Goal: Book appointment/travel/reservation

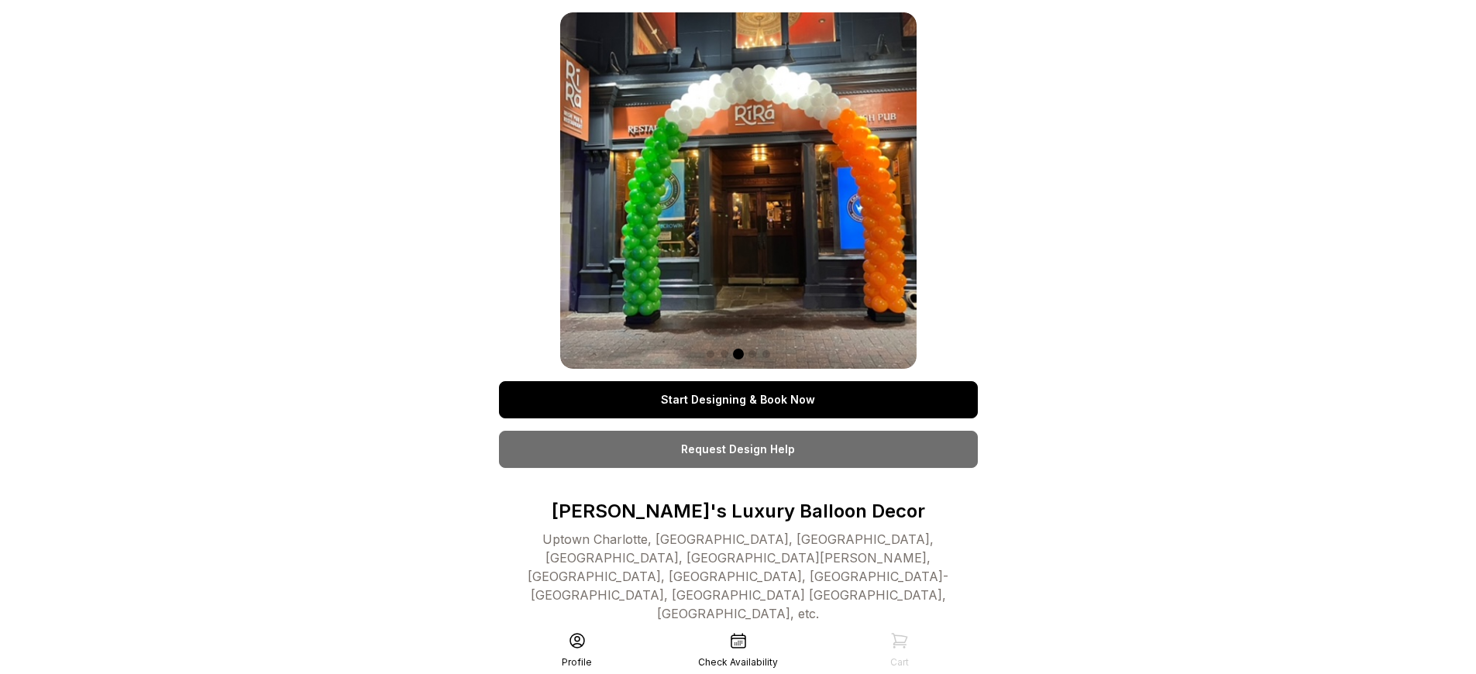
click at [738, 400] on link "Start Designing & Book Now" at bounding box center [738, 399] width 479 height 37
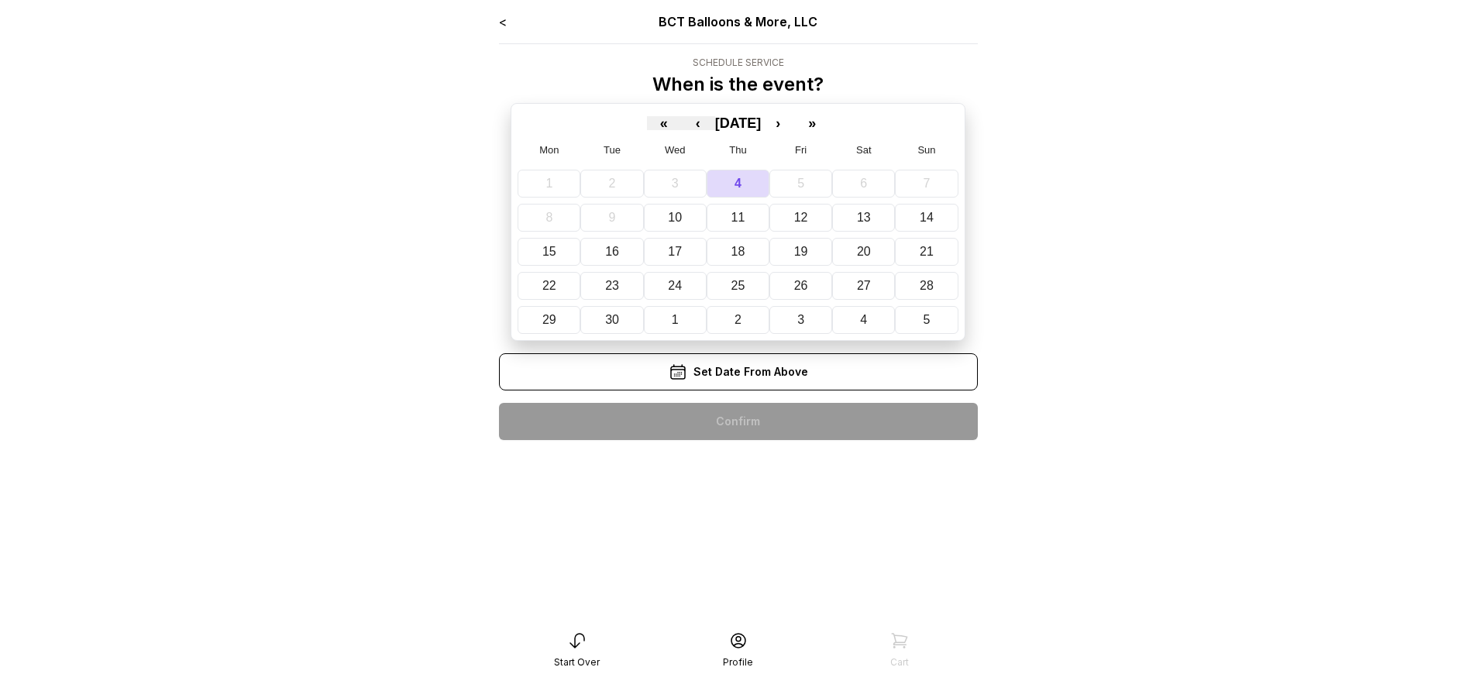
click at [738, 422] on div "< BCT Balloons & More, LLC Schedule Service When is the event? « ‹ [DATE] › » M…" at bounding box center [738, 232] width 479 height 440
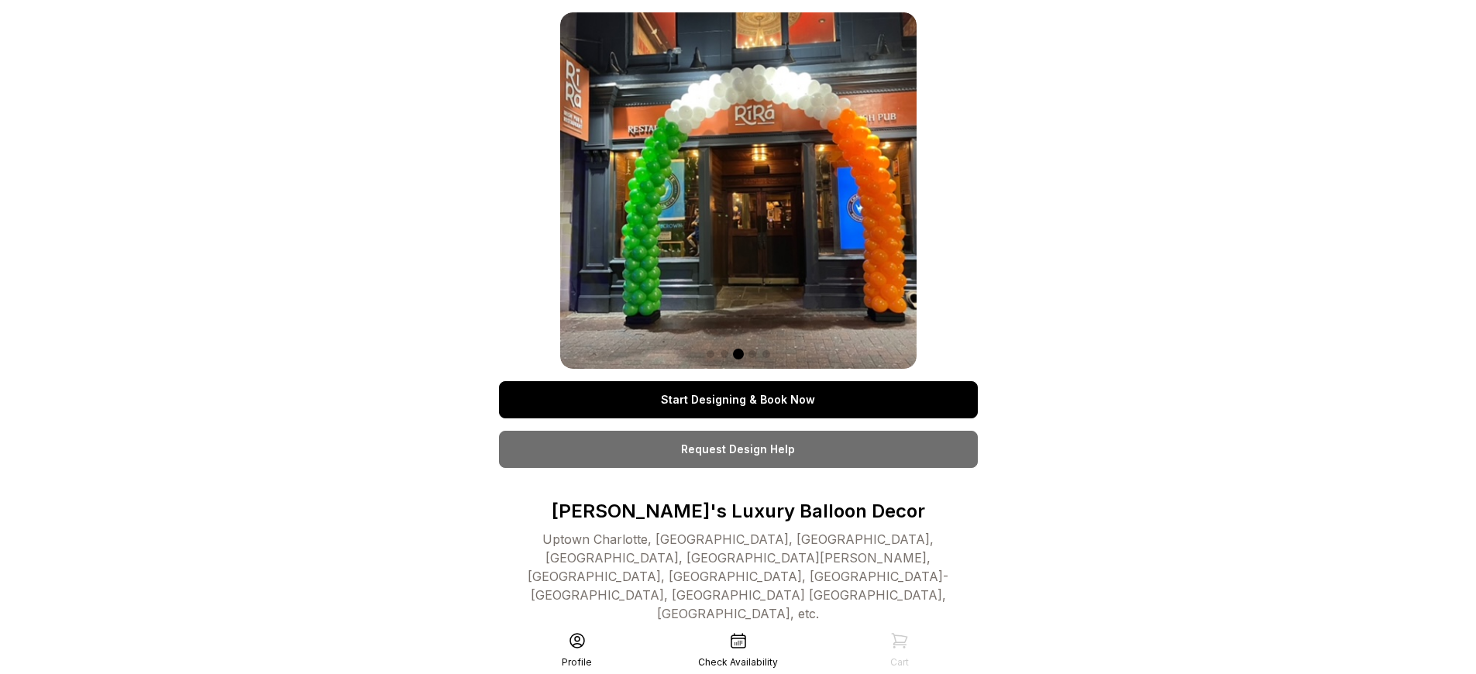
click at [738, 400] on link "Start Designing & Book Now" at bounding box center [738, 399] width 479 height 37
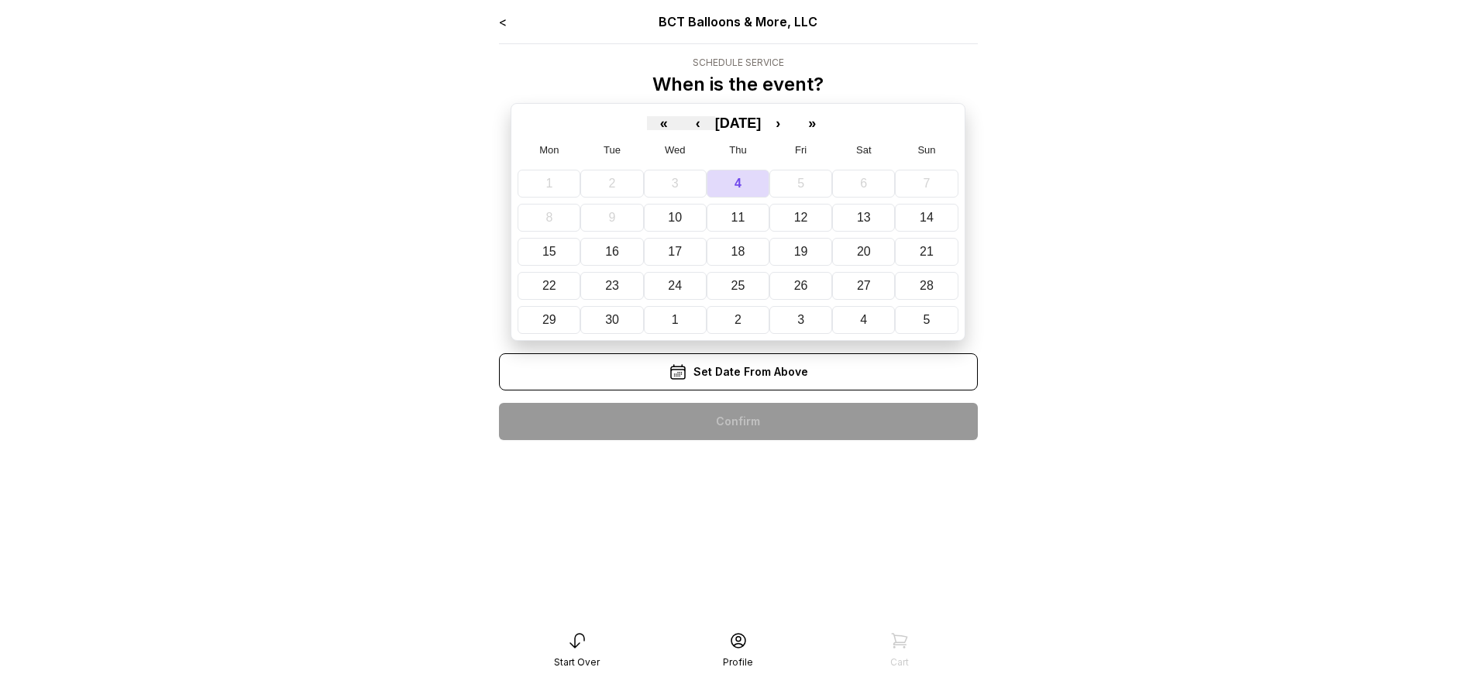
click at [738, 422] on div "< BCT Balloons & More, LLC Schedule Service When is the event? « ‹ [DATE] › » M…" at bounding box center [738, 232] width 479 height 440
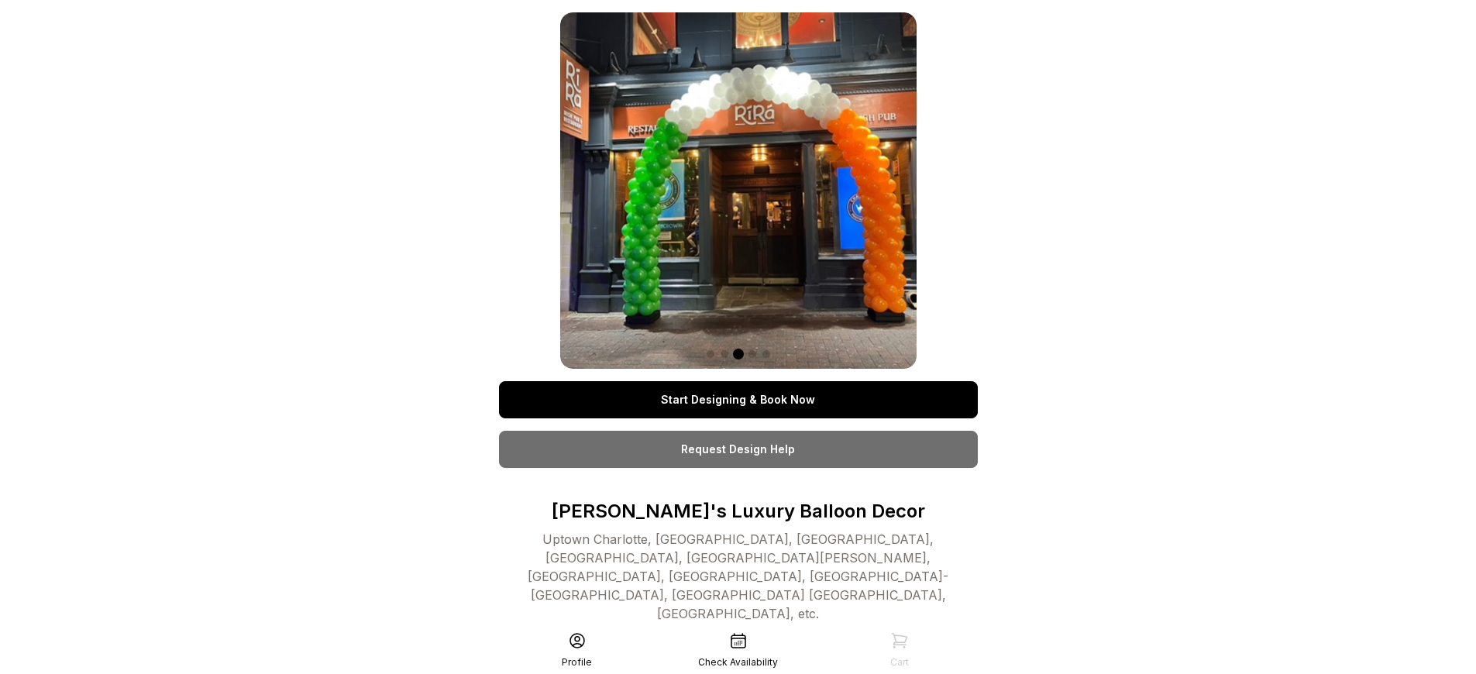
click at [738, 400] on link "Start Designing & Book Now" at bounding box center [738, 399] width 479 height 37
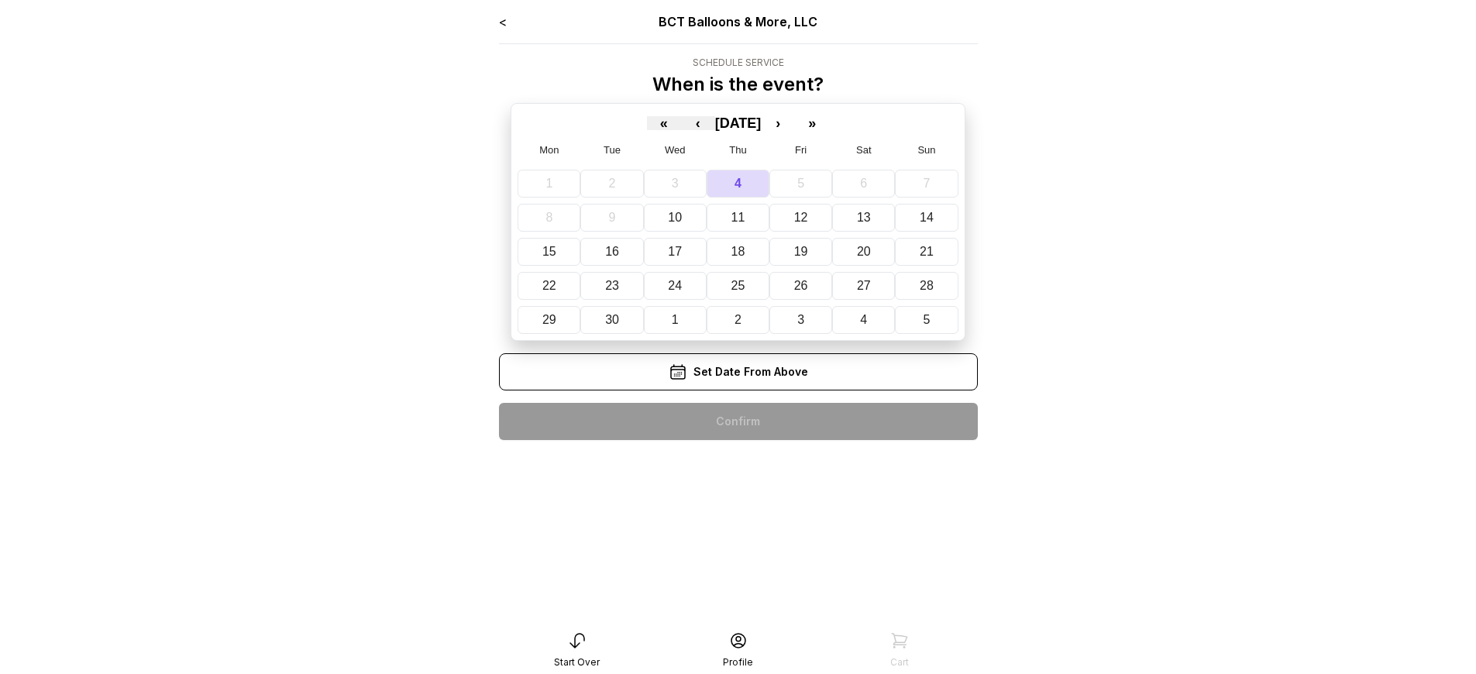
click at [738, 422] on div "< BCT Balloons & More, LLC Schedule Service When is the event? « ‹ [DATE] › » M…" at bounding box center [738, 232] width 479 height 440
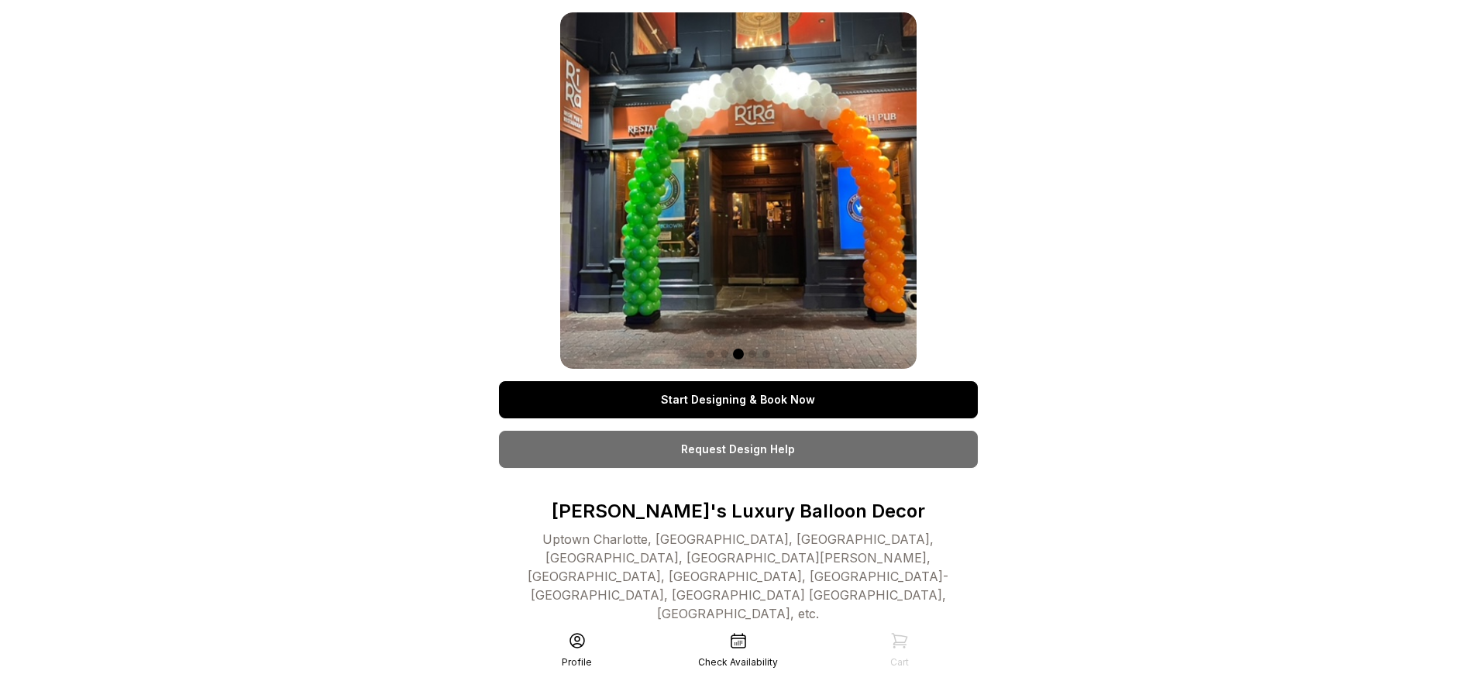
click at [738, 400] on link "Start Designing & Book Now" at bounding box center [738, 399] width 479 height 37
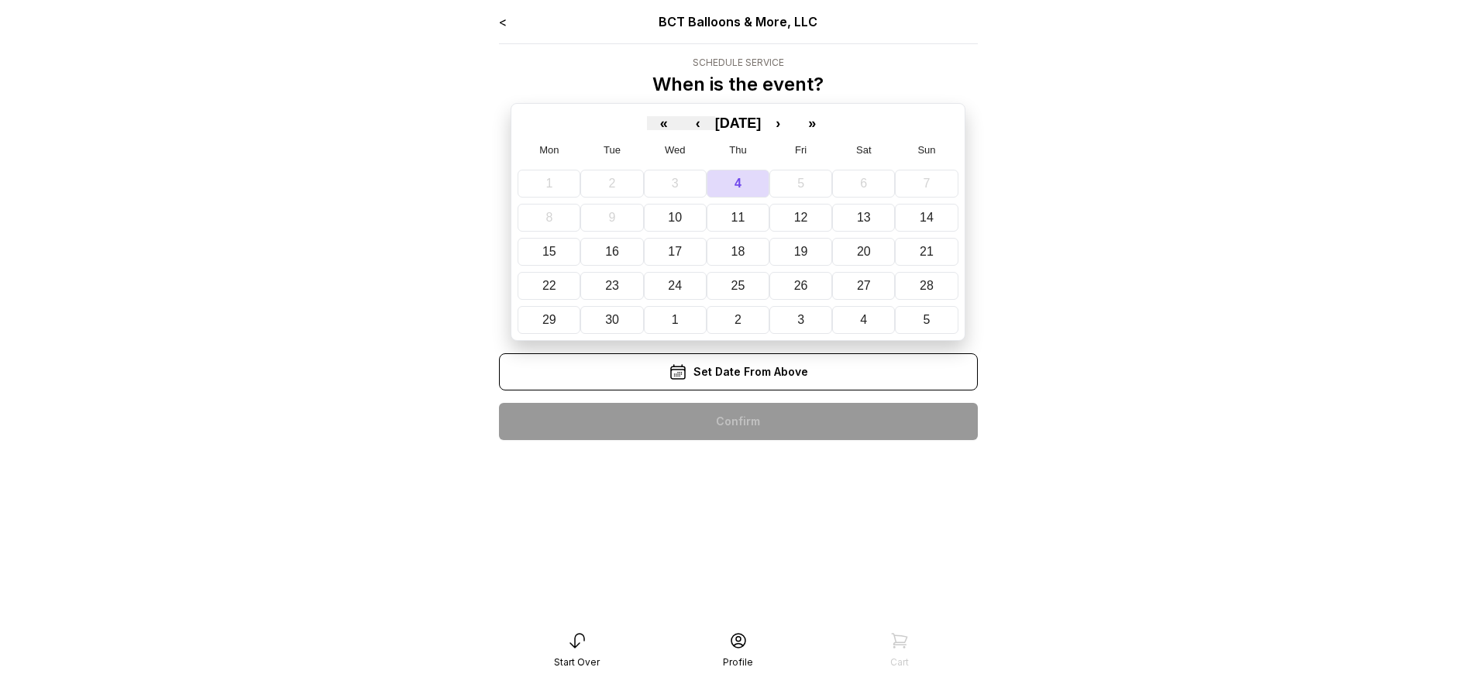
click at [738, 422] on div "< BCT Balloons & More, LLC Schedule Service When is the event? « ‹ [DATE] › » M…" at bounding box center [738, 232] width 479 height 440
